Goal: Task Accomplishment & Management: Use online tool/utility

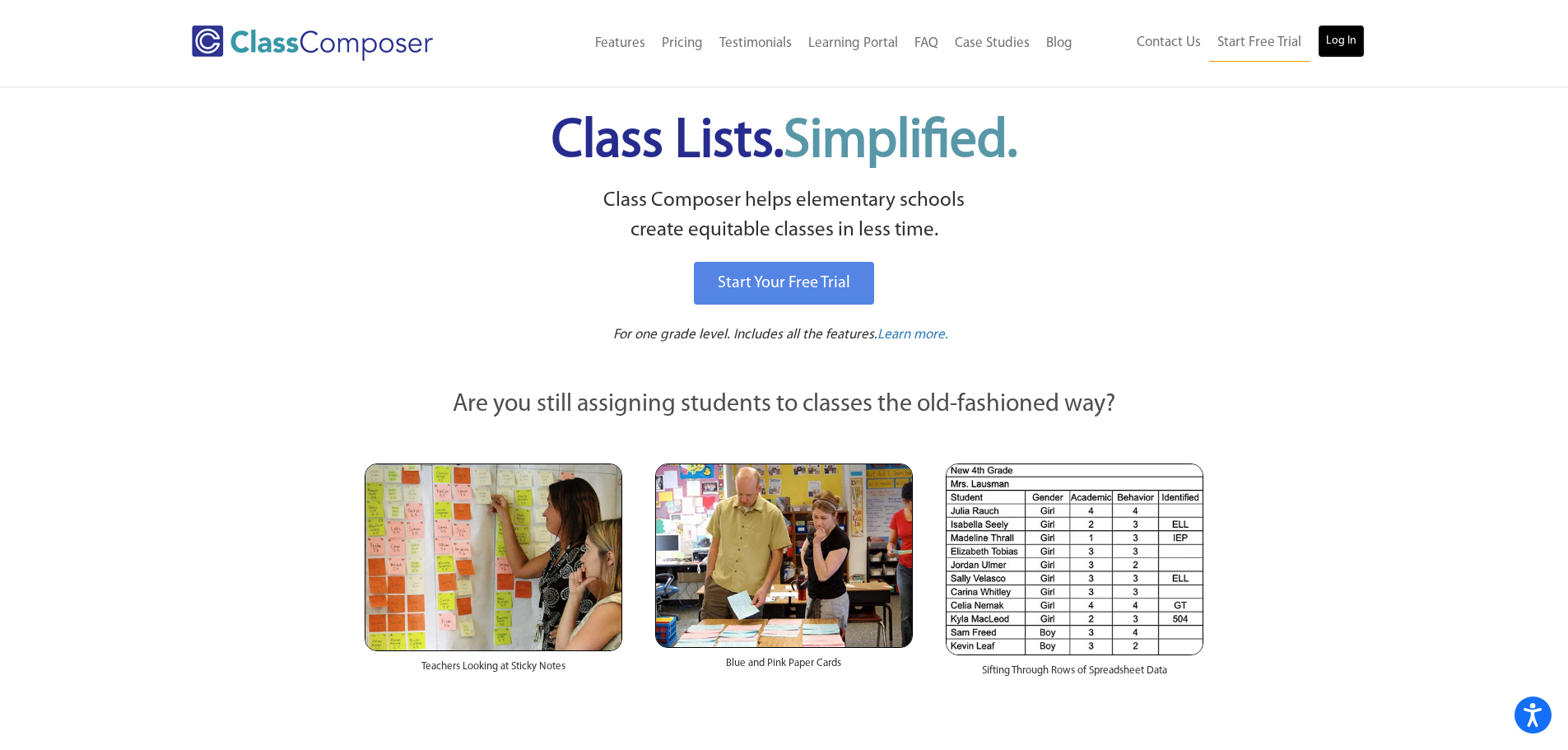
click at [1333, 48] on link "Log In" at bounding box center [1341, 41] width 47 height 33
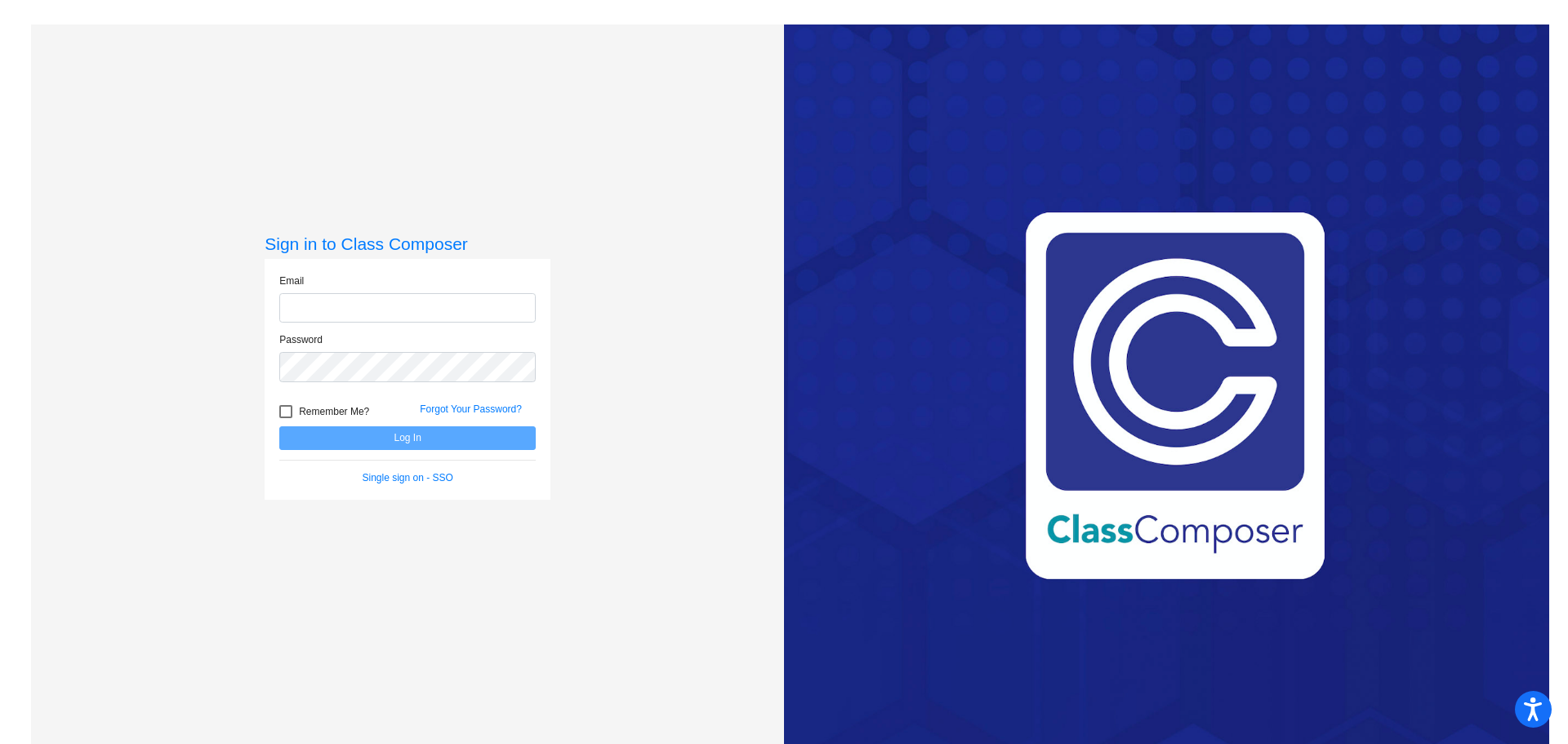
type input "christy.banks@lcps.org"
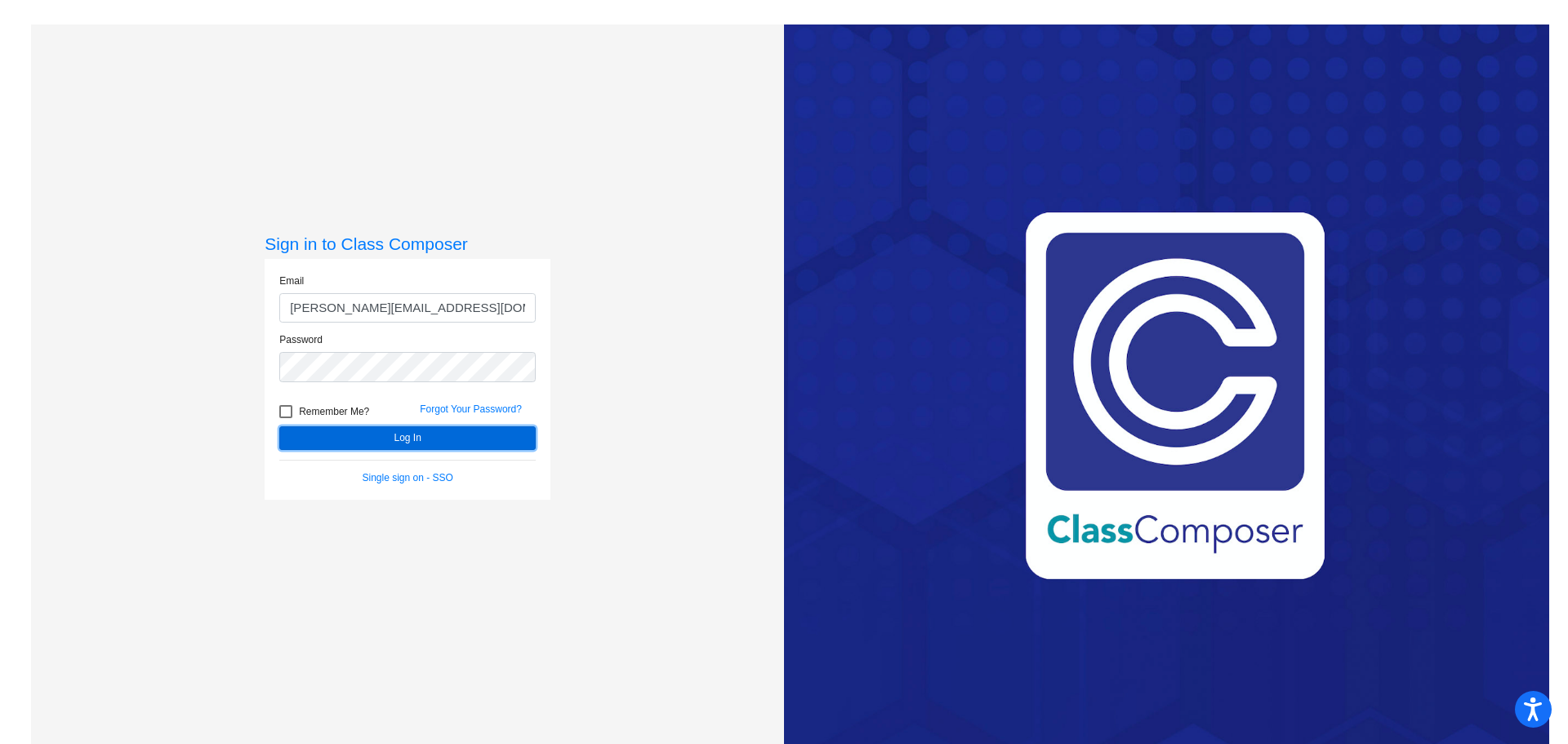
click at [496, 445] on button "Log In" at bounding box center [408, 438] width 257 height 24
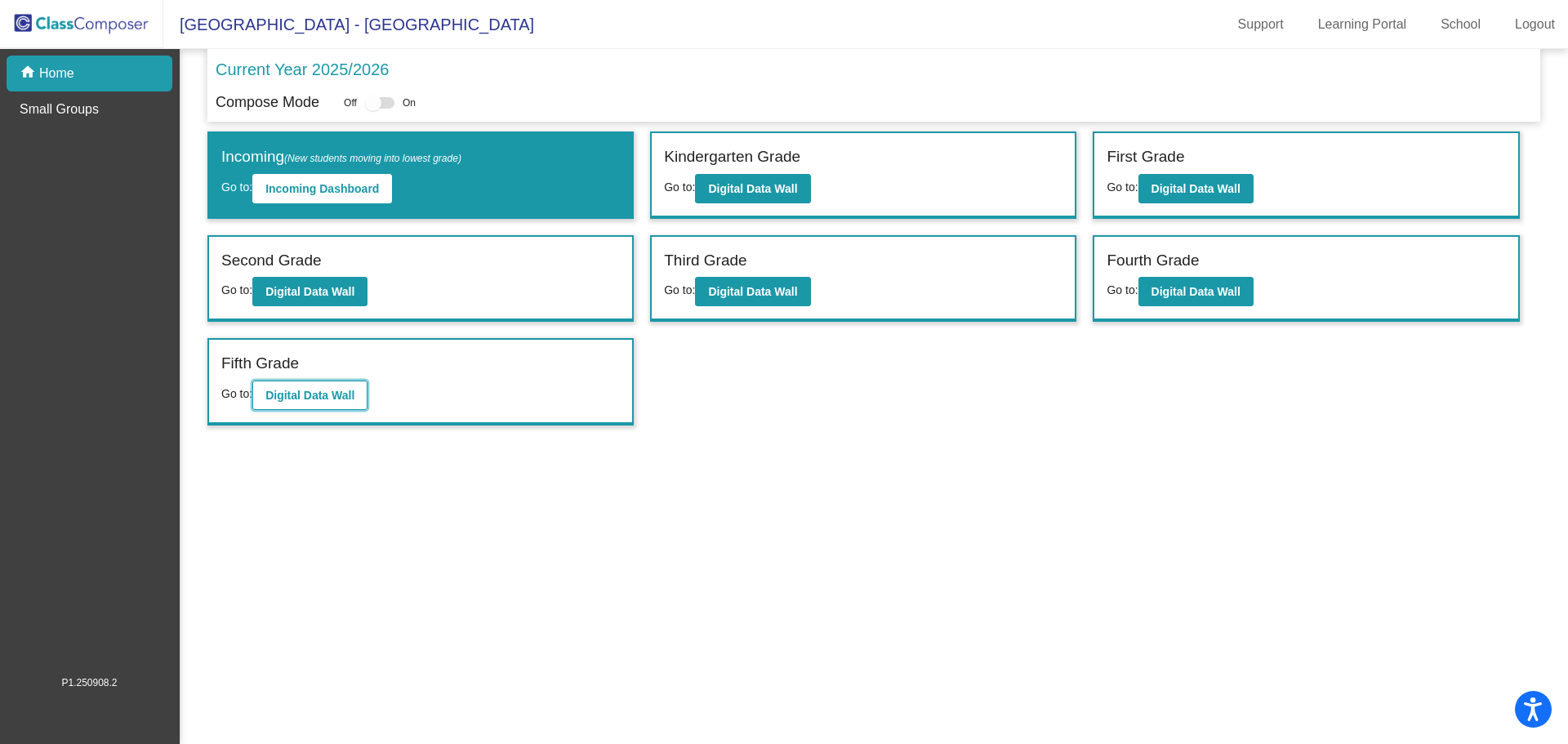
click at [343, 401] on b "Digital Data Wall" at bounding box center [310, 395] width 89 height 13
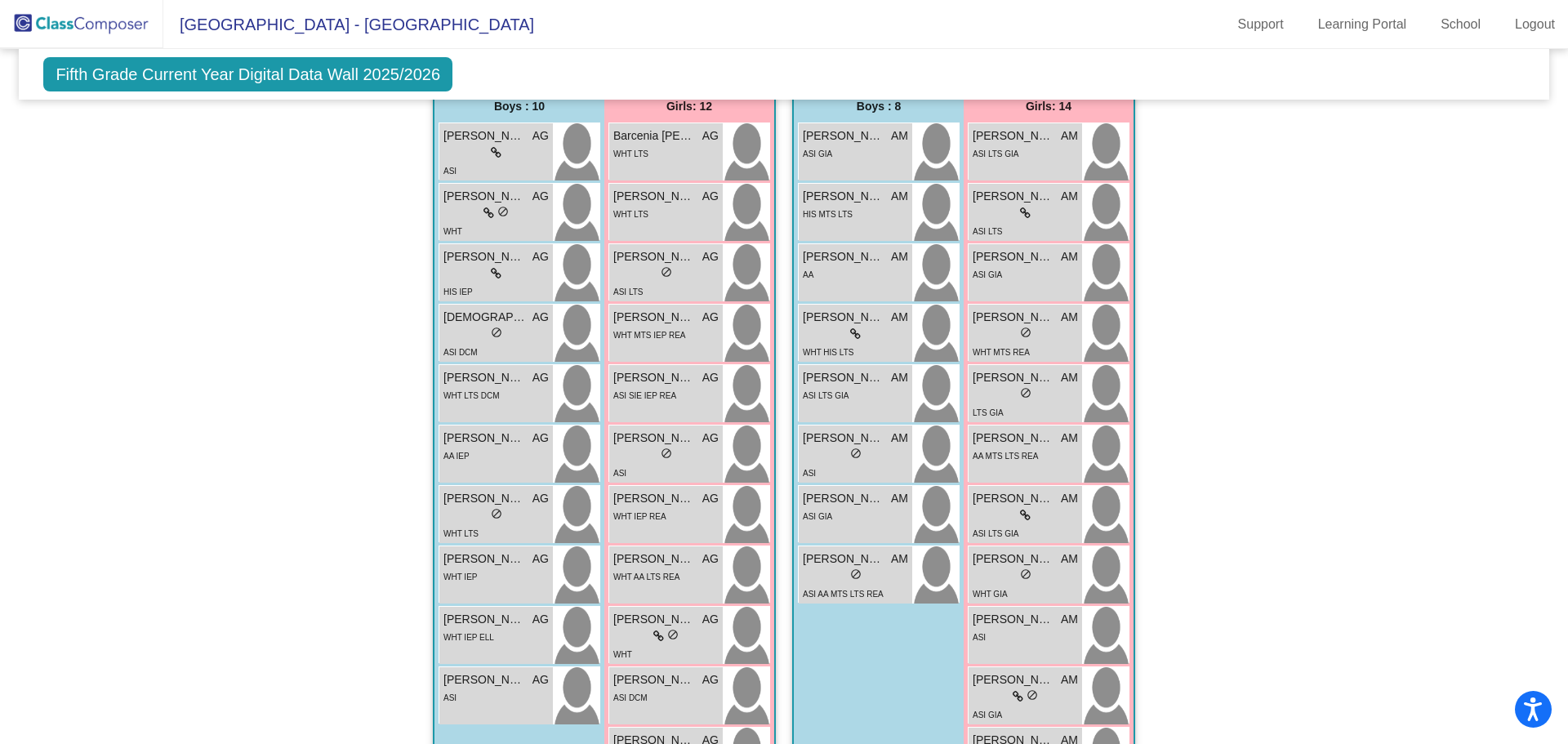
scroll to position [1400, 0]
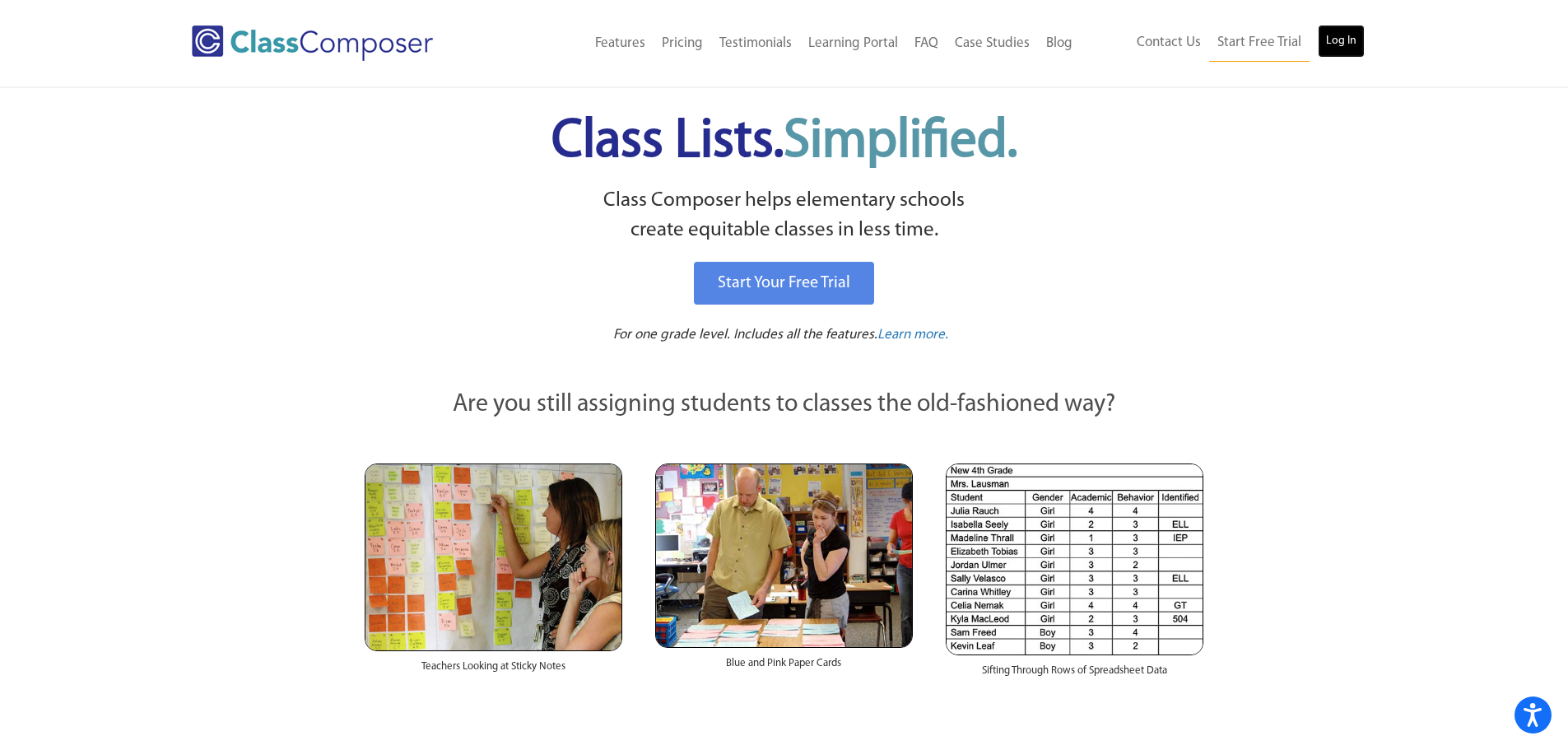
click at [1343, 41] on link "Log In" at bounding box center [1341, 41] width 47 height 33
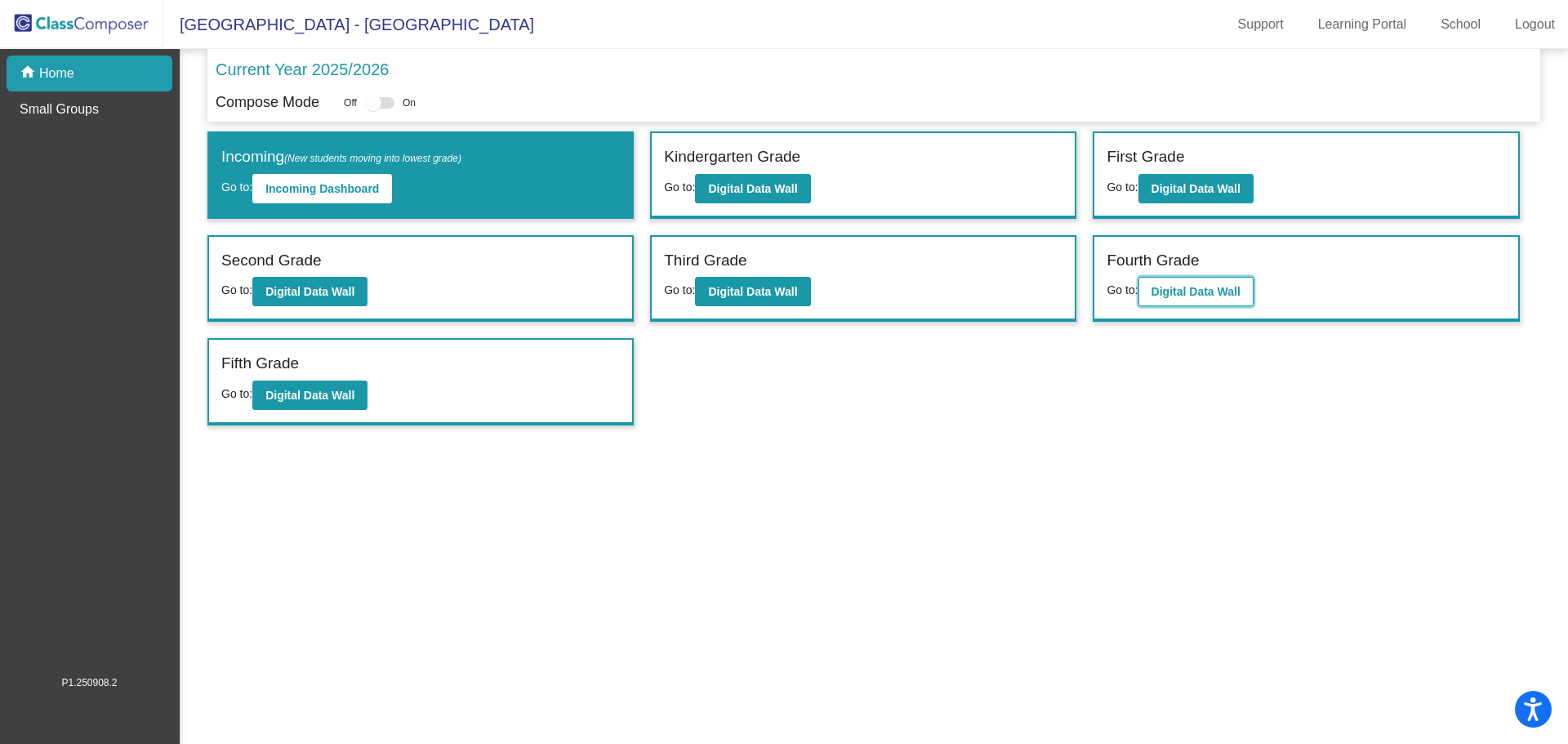
click at [1183, 295] on b "Digital Data Wall" at bounding box center [1195, 291] width 89 height 13
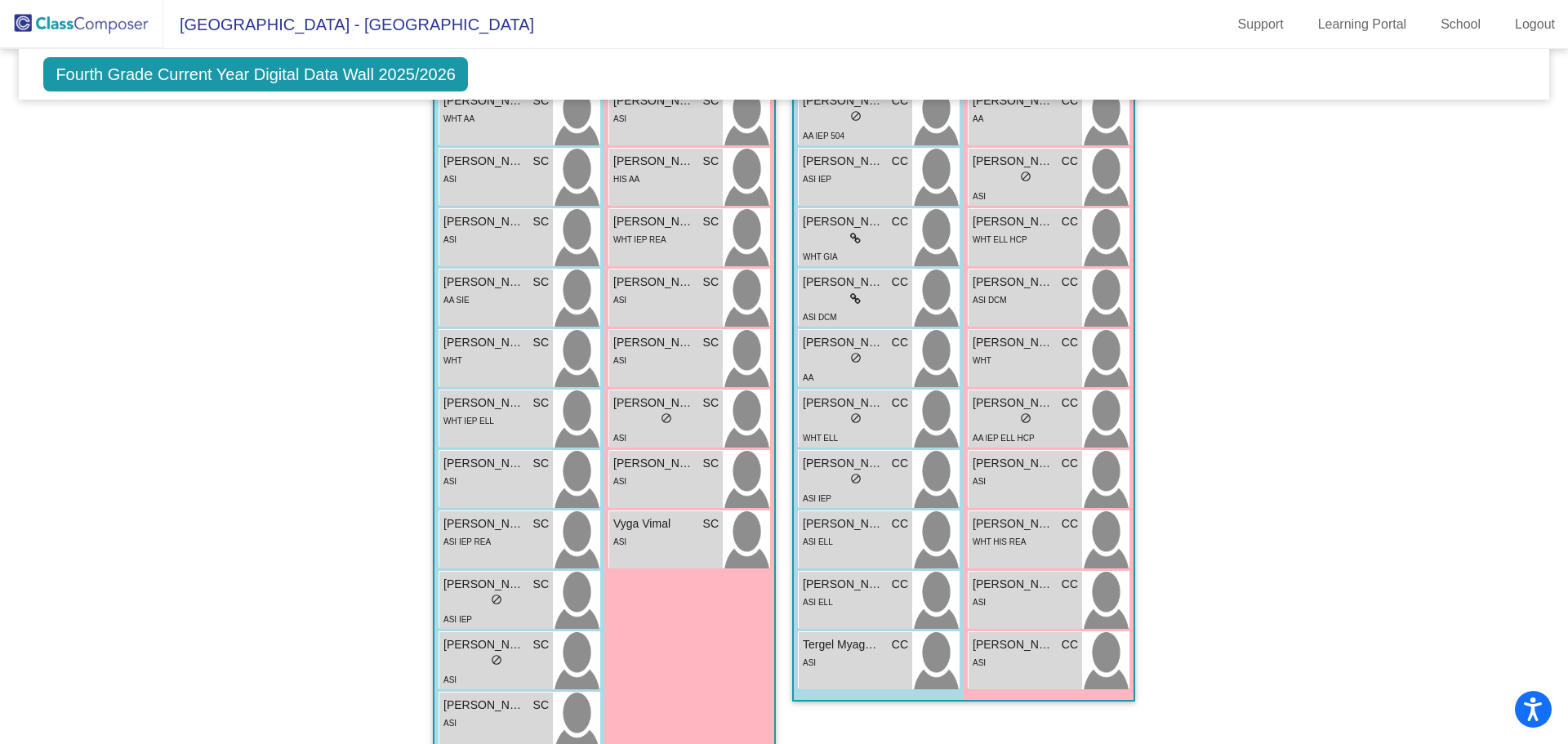
scroll to position [1401, 0]
